Goal: Task Accomplishment & Management: Manage account settings

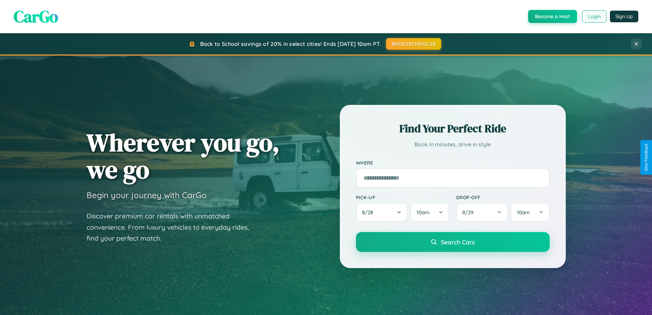
click at [594, 16] on button "Login" at bounding box center [595, 16] width 24 height 12
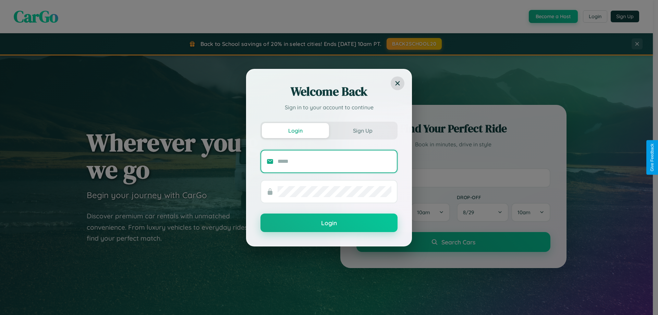
click at [334, 161] on input "text" at bounding box center [334, 161] width 114 height 11
type input "**********"
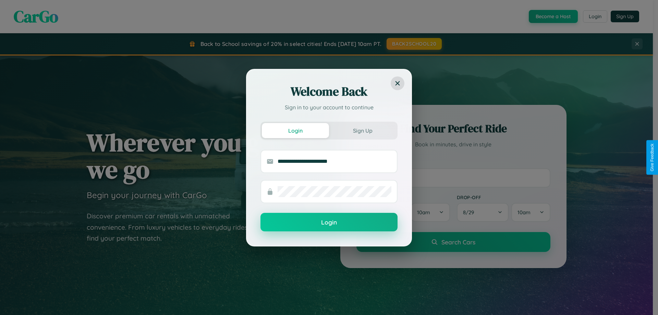
click at [329, 222] on button "Login" at bounding box center [328, 222] width 137 height 18
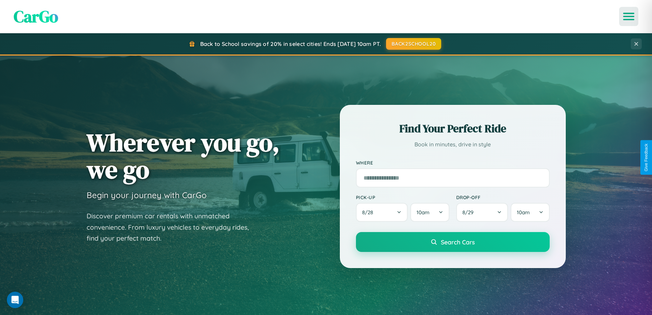
click at [629, 16] on icon "Open menu" at bounding box center [629, 16] width 10 height 6
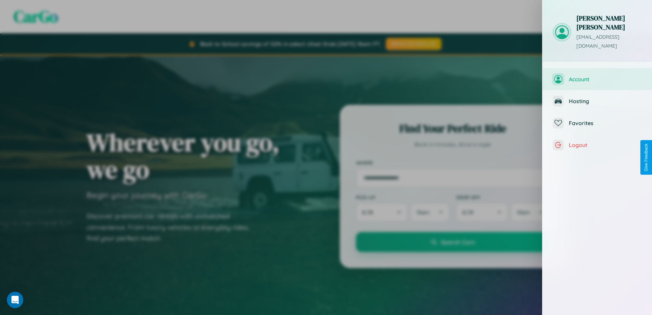
click at [598, 76] on span "Account" at bounding box center [605, 79] width 73 height 7
